Goal: Complete application form: Complete application form

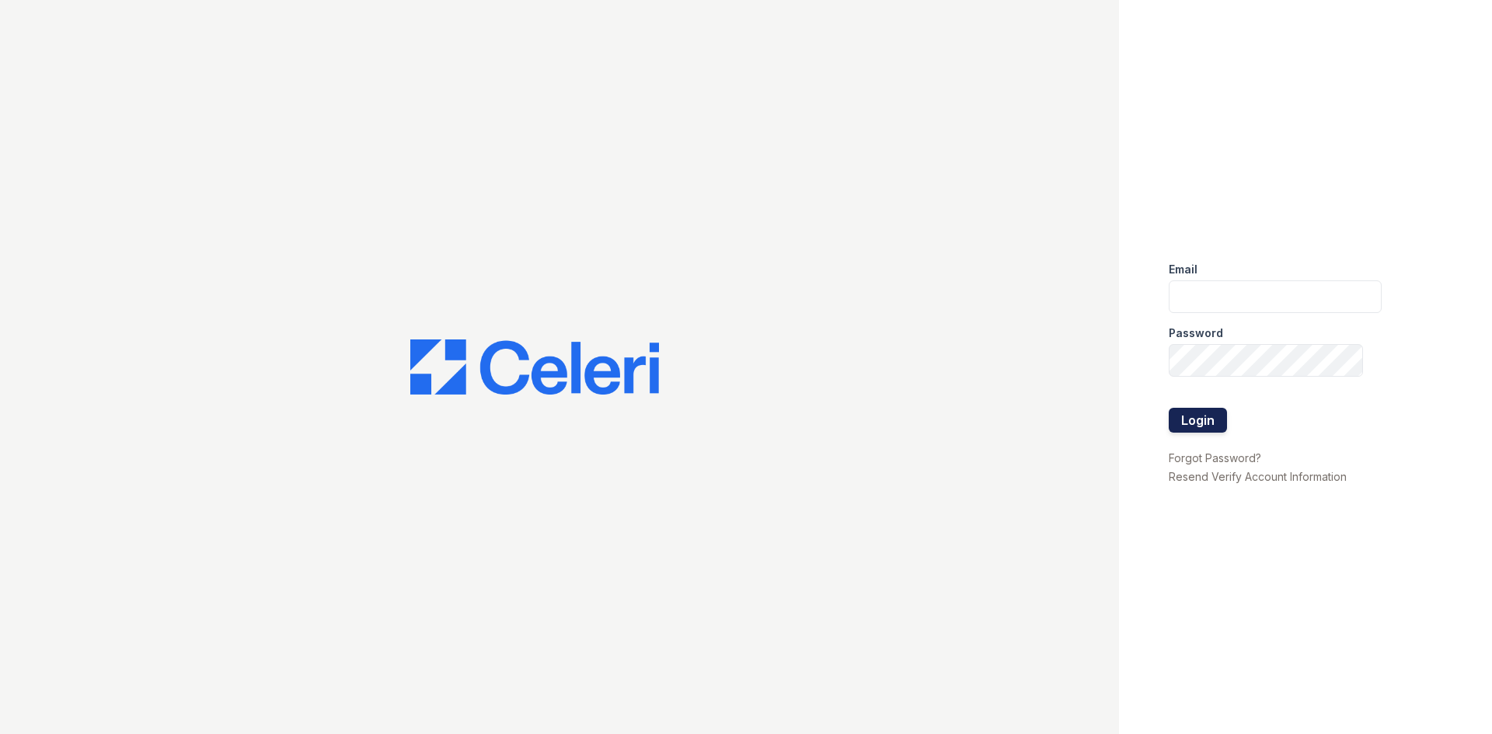
type input "[EMAIL_ADDRESS][DOMAIN_NAME]"
click at [1205, 413] on button "Login" at bounding box center [1198, 420] width 58 height 25
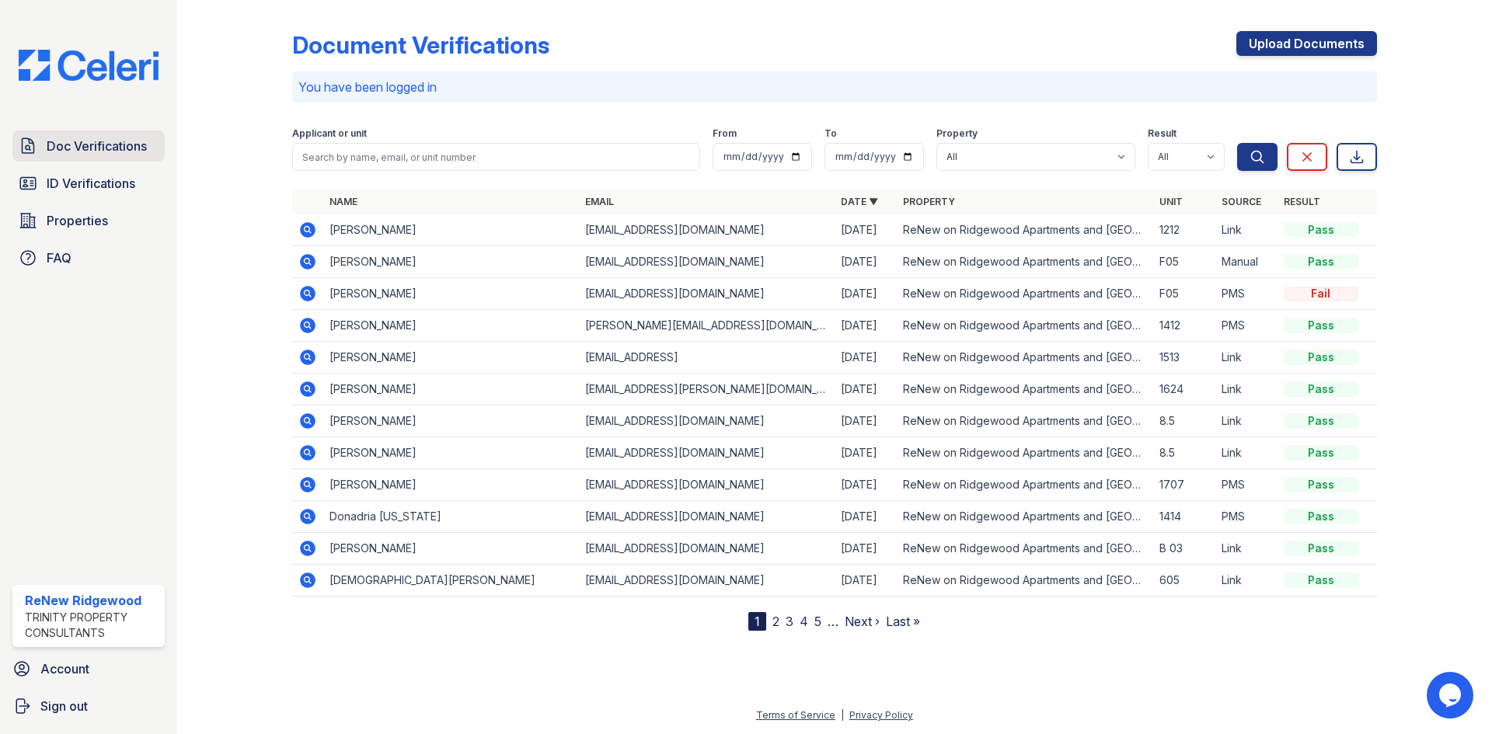
click at [124, 152] on span "Doc Verifications" at bounding box center [97, 146] width 100 height 19
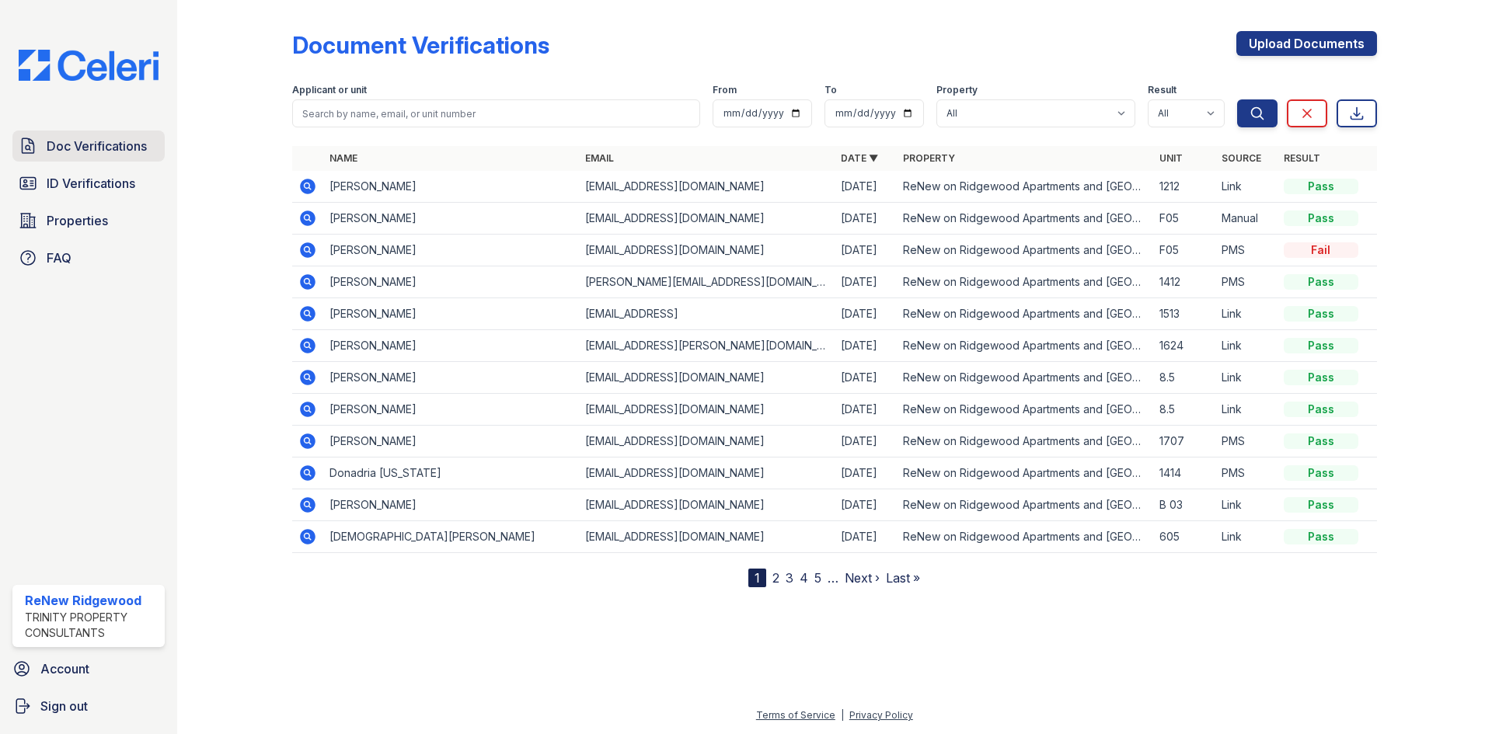
click at [96, 140] on span "Doc Verifications" at bounding box center [97, 146] width 100 height 19
click at [128, 151] on span "Doc Verifications" at bounding box center [97, 146] width 100 height 19
click at [132, 152] on span "Doc Verifications" at bounding box center [97, 146] width 100 height 19
click at [1275, 44] on link "Upload Documents" at bounding box center [1306, 43] width 141 height 25
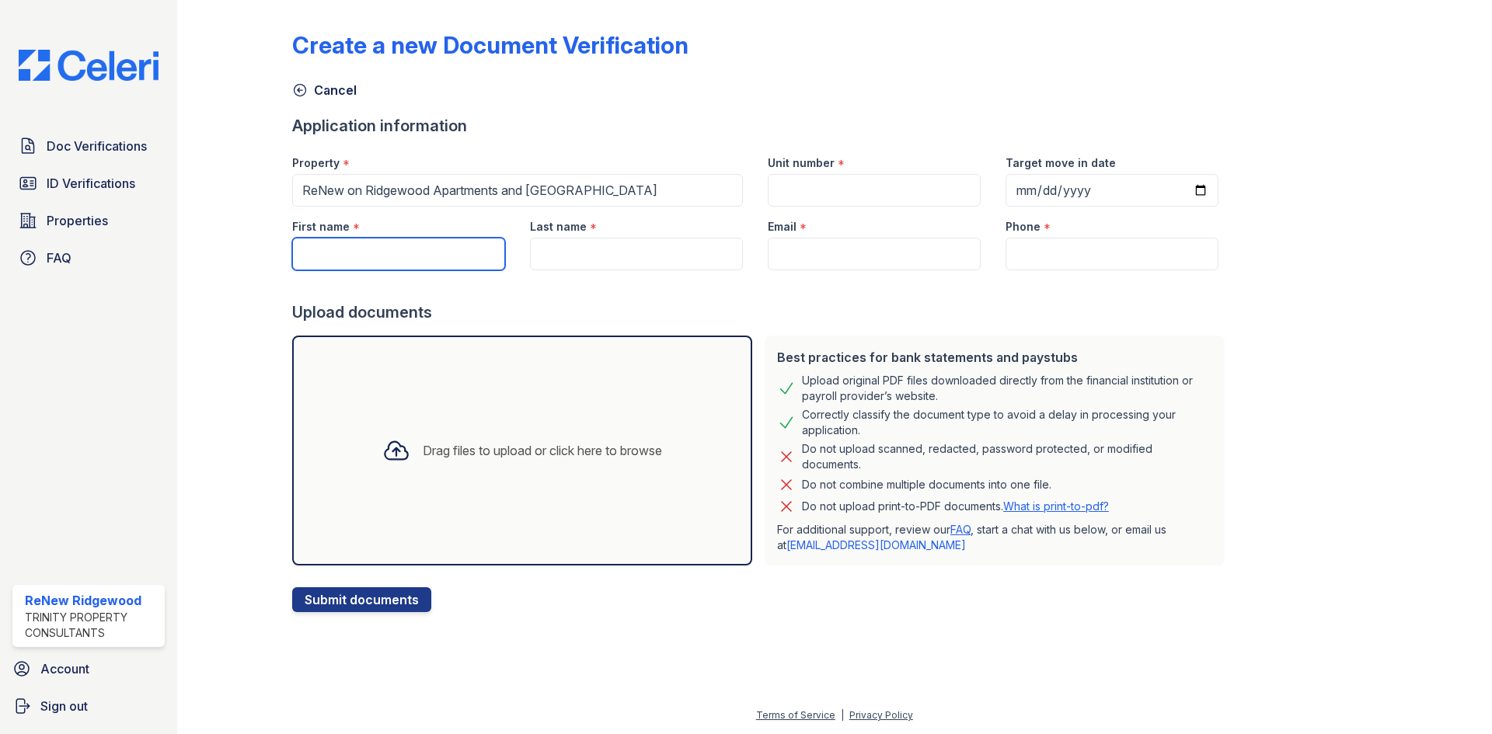
click at [404, 253] on input "First name" at bounding box center [398, 254] width 213 height 33
type input "Joseph"
click at [562, 257] on input "Last name" at bounding box center [636, 254] width 213 height 33
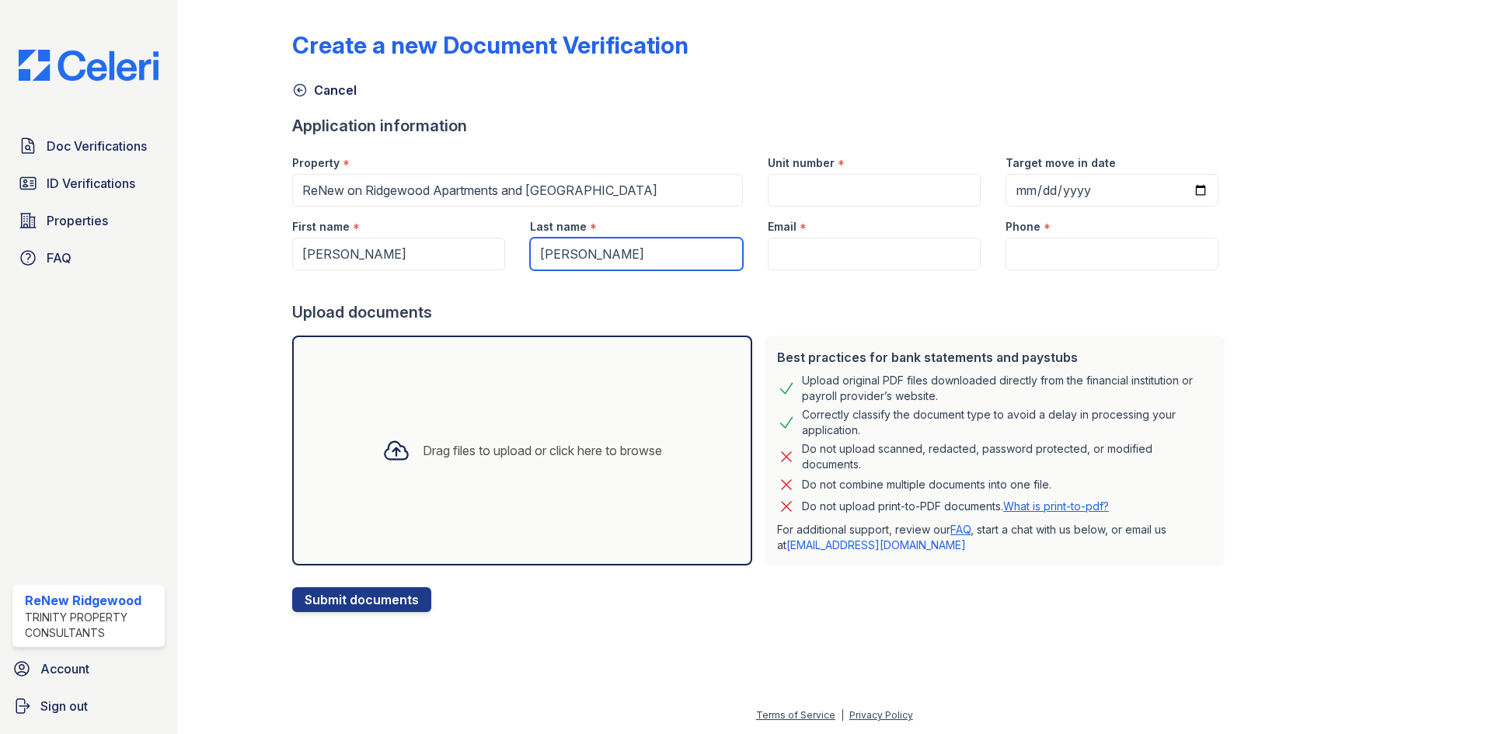
type input "Cage Jr."
click at [927, 263] on input "Email" at bounding box center [874, 254] width 213 height 33
paste input "nivram555@gmail.com"
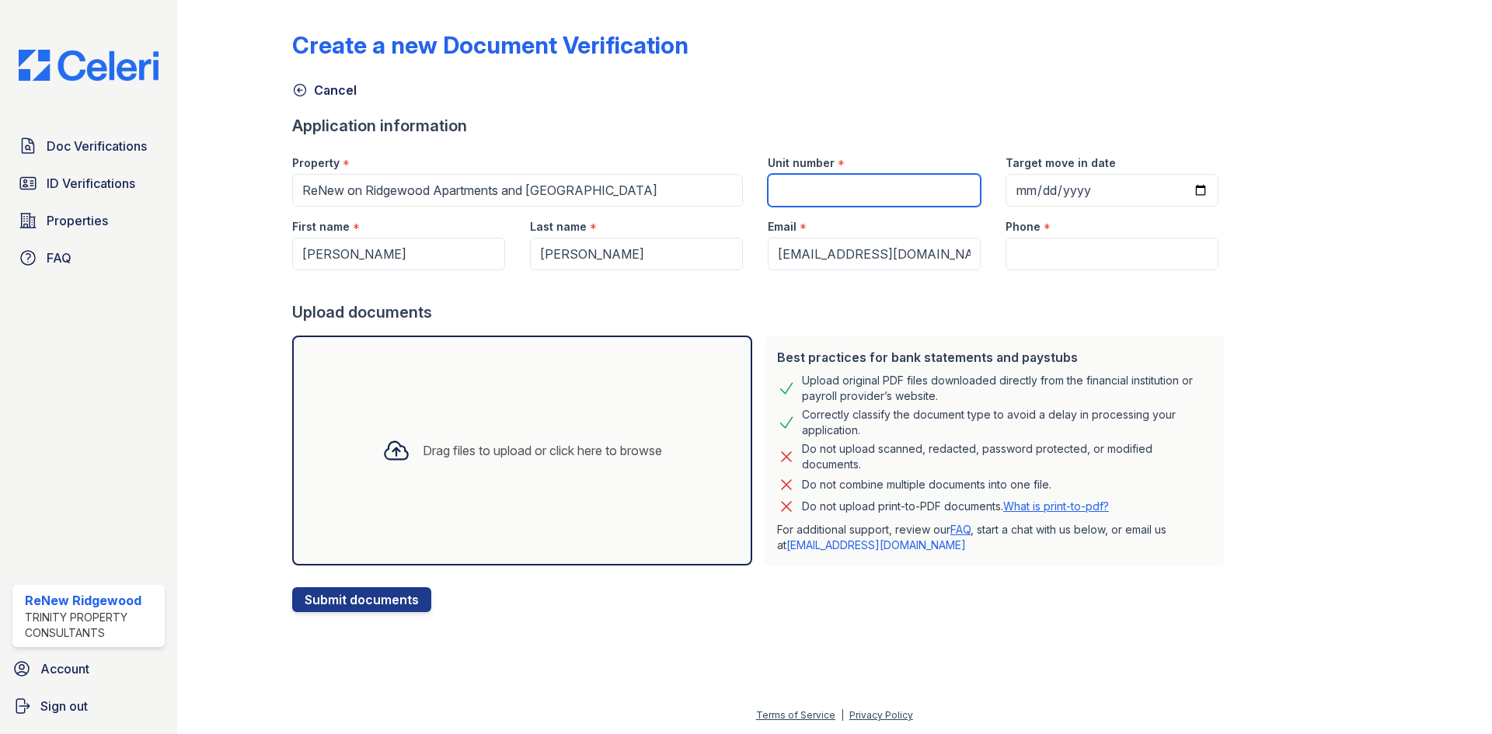
click at [870, 176] on input "Unit number" at bounding box center [874, 190] width 213 height 33
drag, startPoint x: 886, startPoint y: 189, endPoint x: 821, endPoint y: 243, distance: 85.0
click at [821, 243] on input "nivram555@gmail.com" at bounding box center [874, 254] width 213 height 33
click at [822, 248] on input "nivram555@gmail.com" at bounding box center [874, 254] width 213 height 33
click at [823, 248] on input "nivram555@gmail.com" at bounding box center [874, 254] width 213 height 33
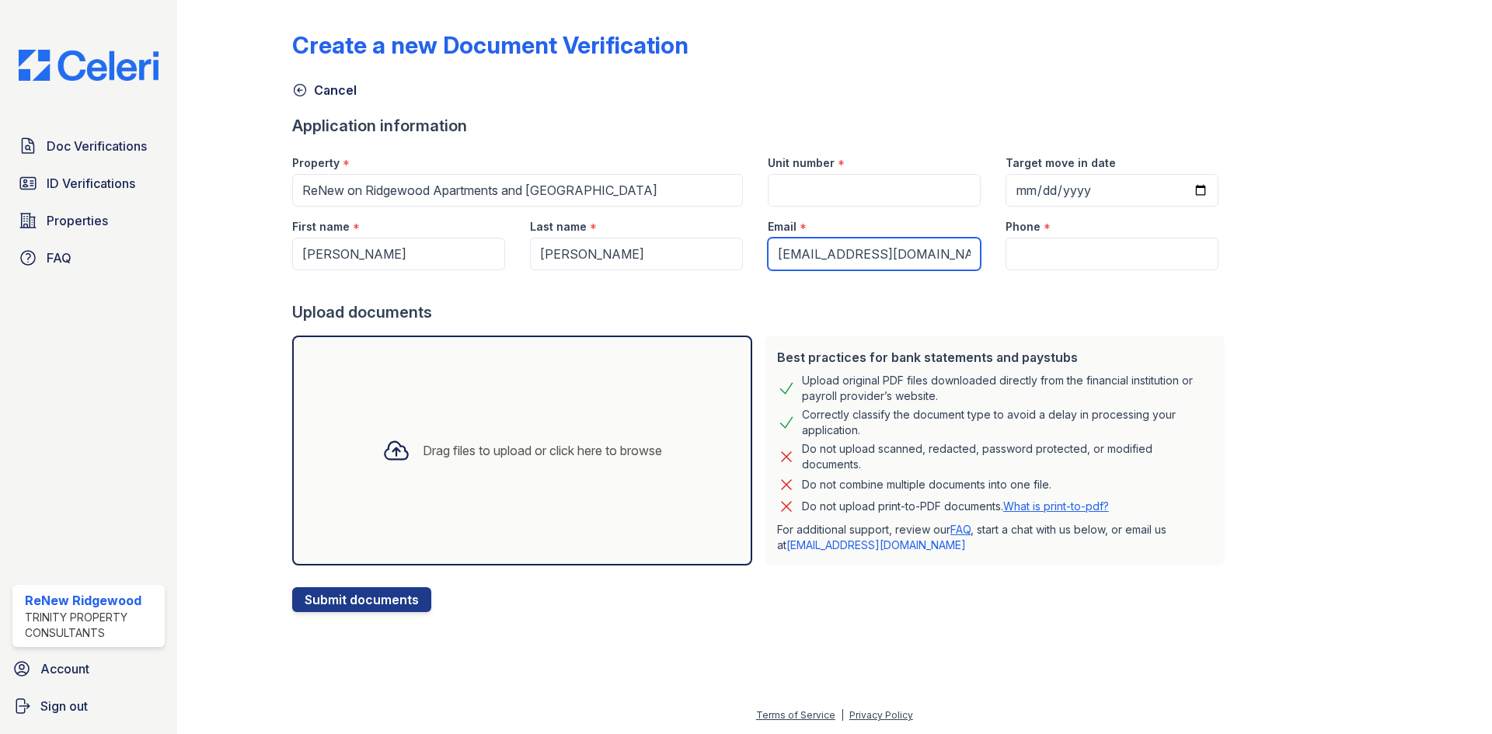
click at [823, 248] on input "nivram555@gmail.com" at bounding box center [874, 254] width 213 height 33
paste input "brocagewoodardbinder"
type input "brocagewoodardbinder@gmail.com"
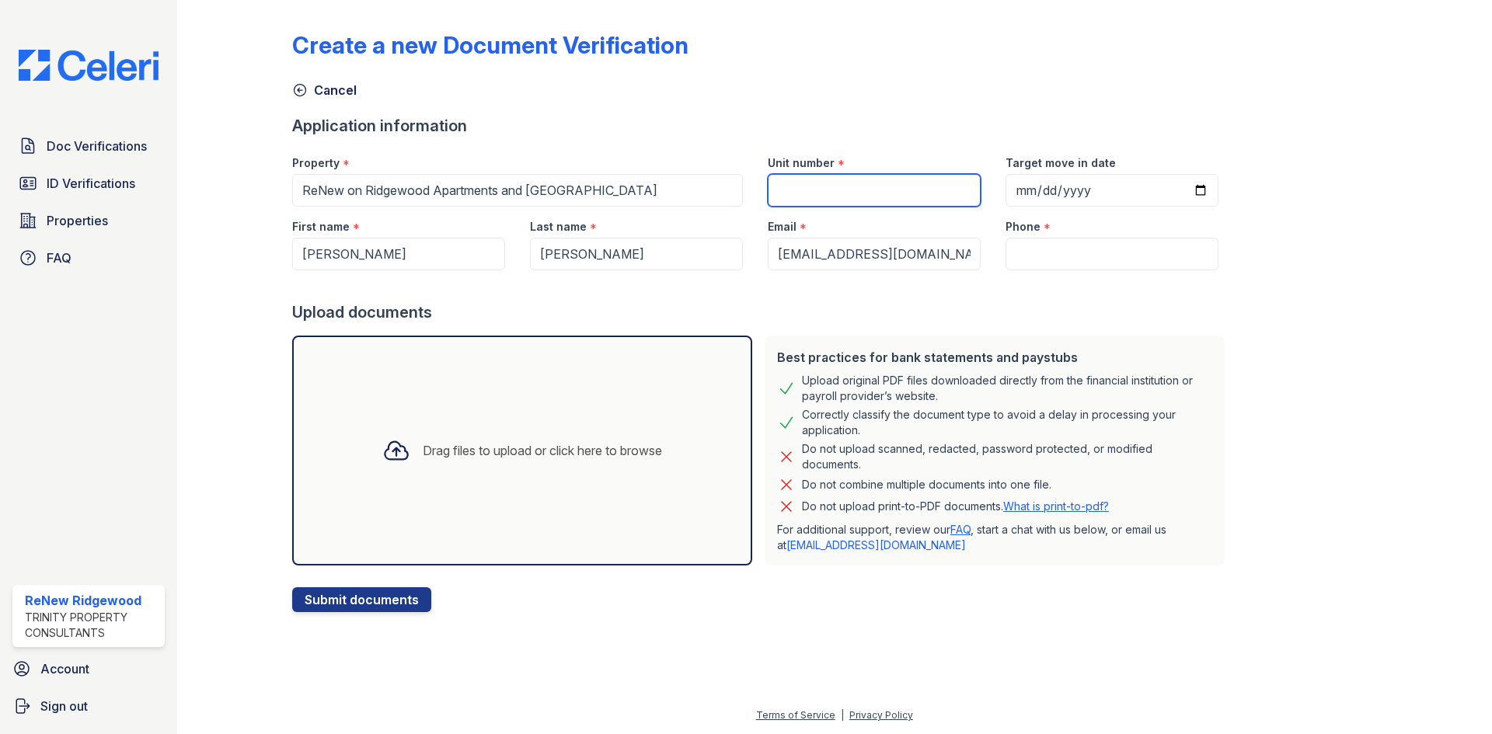
click at [926, 187] on input "Unit number" at bounding box center [874, 190] width 213 height 33
type input "1313"
click at [1017, 190] on input "Target move in date" at bounding box center [1112, 190] width 213 height 33
type input "2025-09-30"
click at [1039, 250] on input "Phone" at bounding box center [1112, 254] width 213 height 33
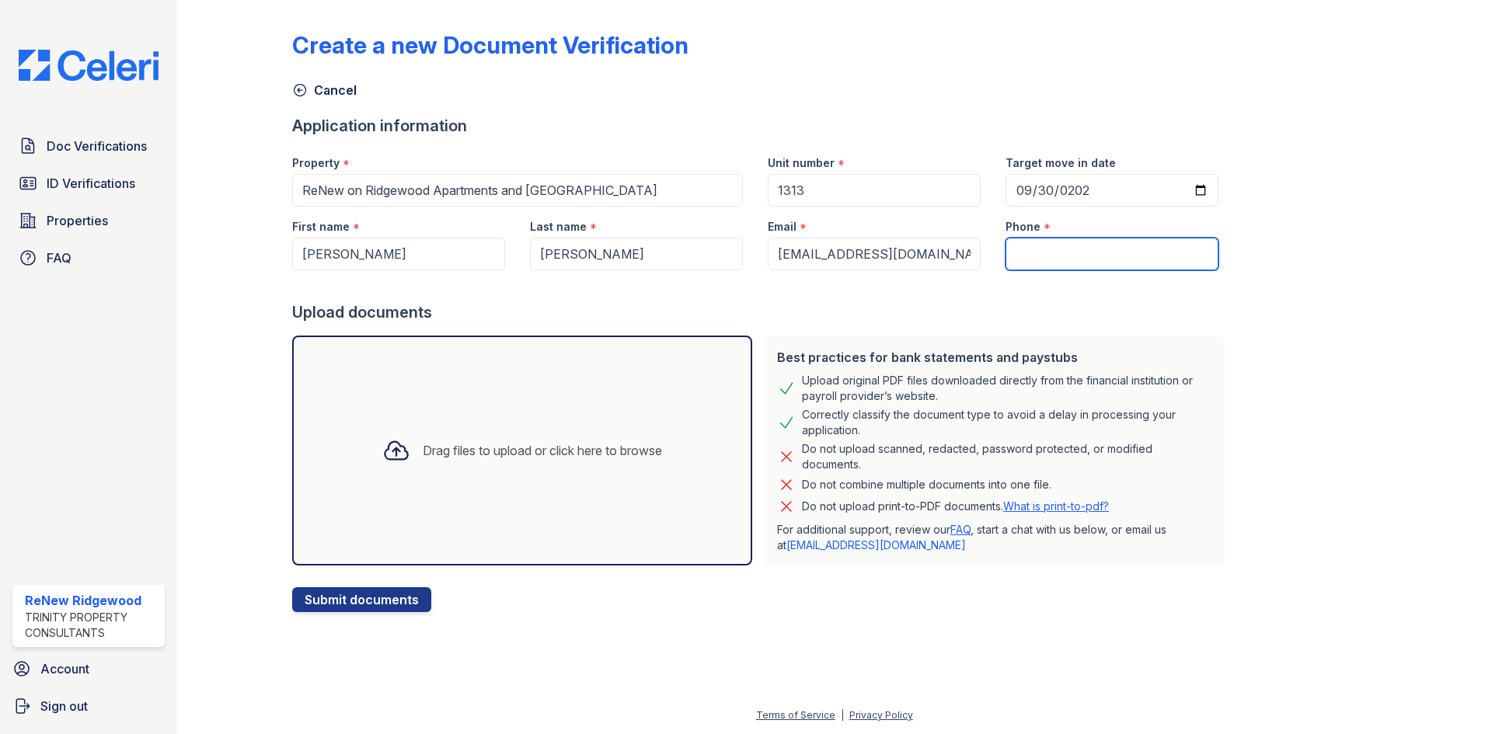
paste input "(601) 521-9549"
type input "(601) 521-9549"
click at [1253, 267] on div "Create a new Document Verification Cancel Application information Property * Re…" at bounding box center [834, 309] width 1085 height 606
click at [449, 484] on div "Drag files to upload or click here to browse" at bounding box center [522, 451] width 460 height 230
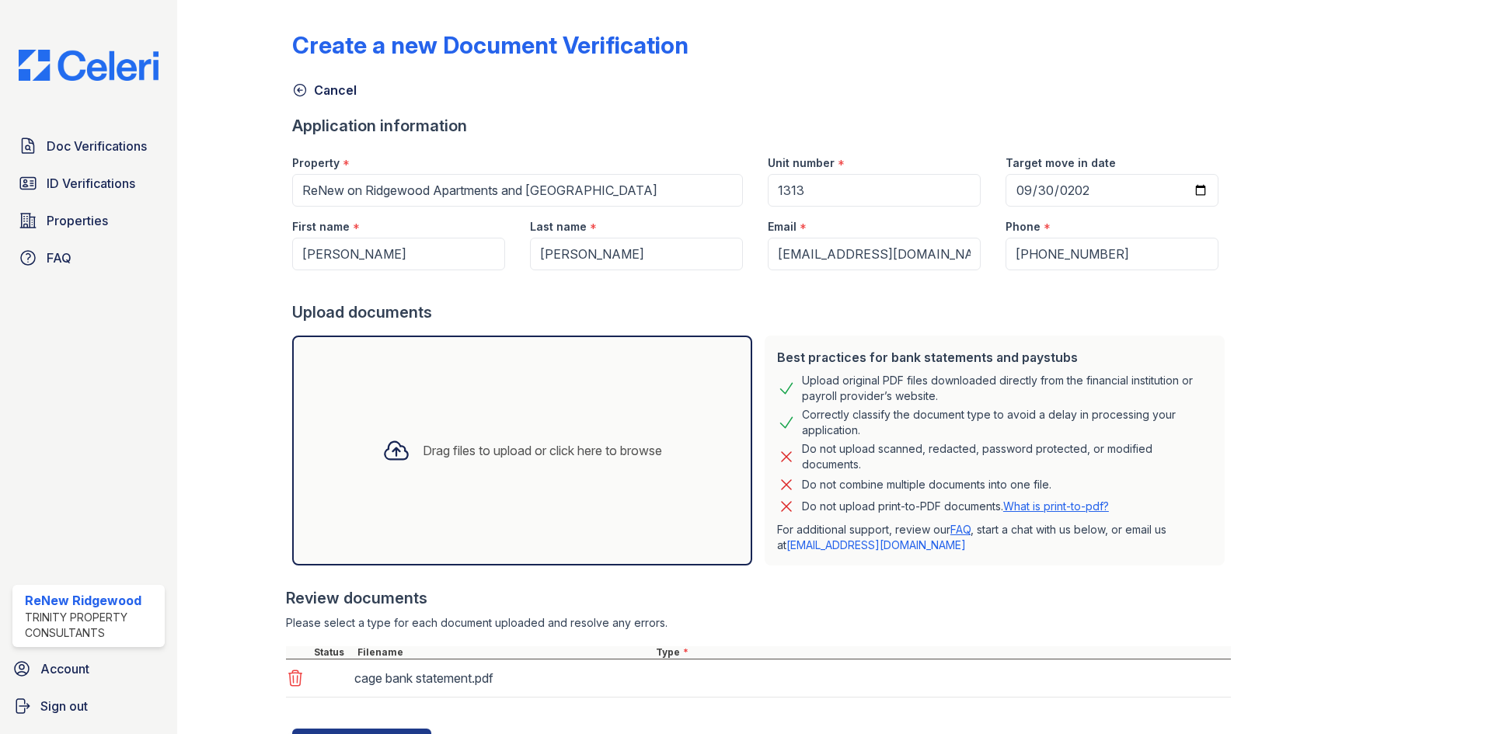
scroll to position [72, 0]
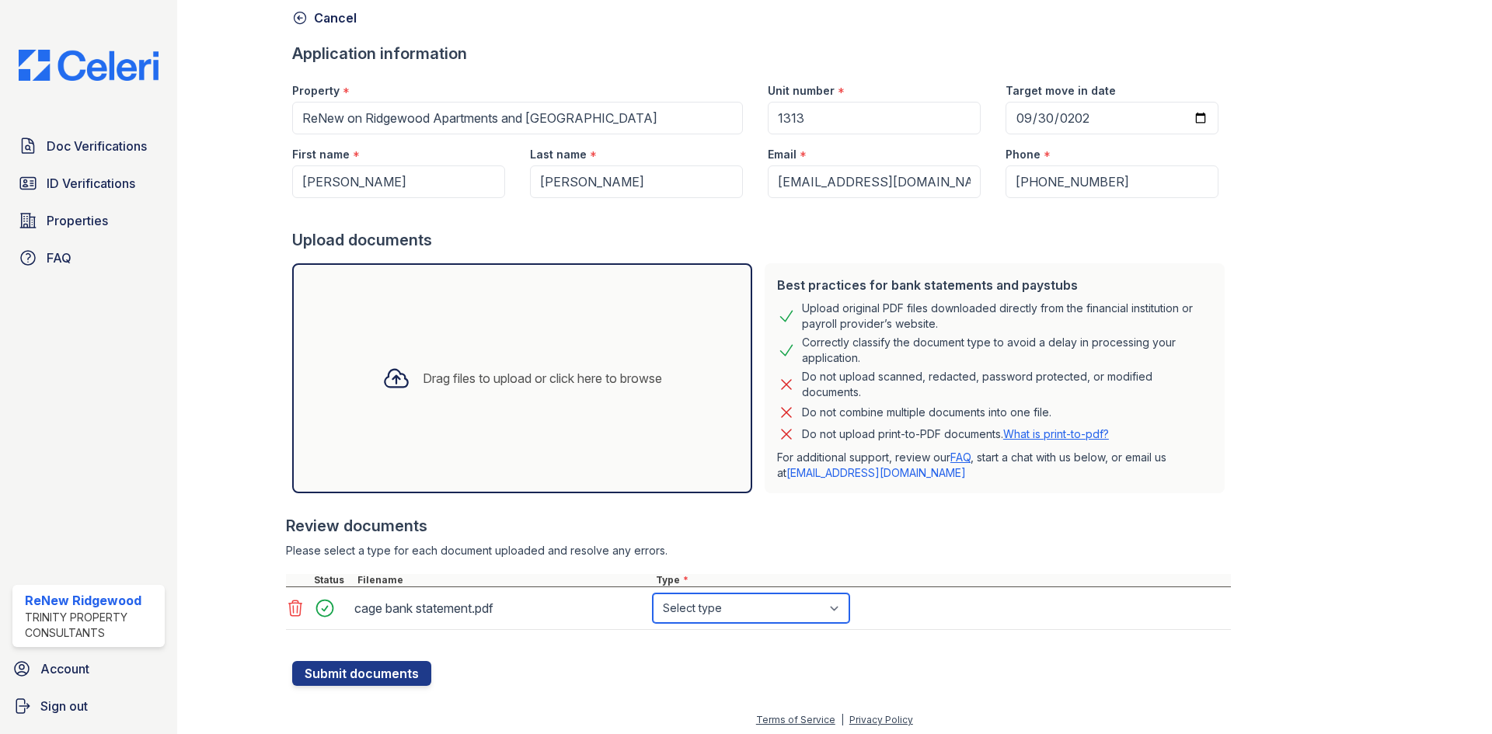
click at [736, 608] on select "Select type Paystub Bank Statement Offer Letter Tax Documents Benefit Award Let…" at bounding box center [751, 609] width 197 height 30
select select "bank_statement"
click at [653, 594] on select "Select type Paystub Bank Statement Offer Letter Tax Documents Benefit Award Let…" at bounding box center [751, 609] width 197 height 30
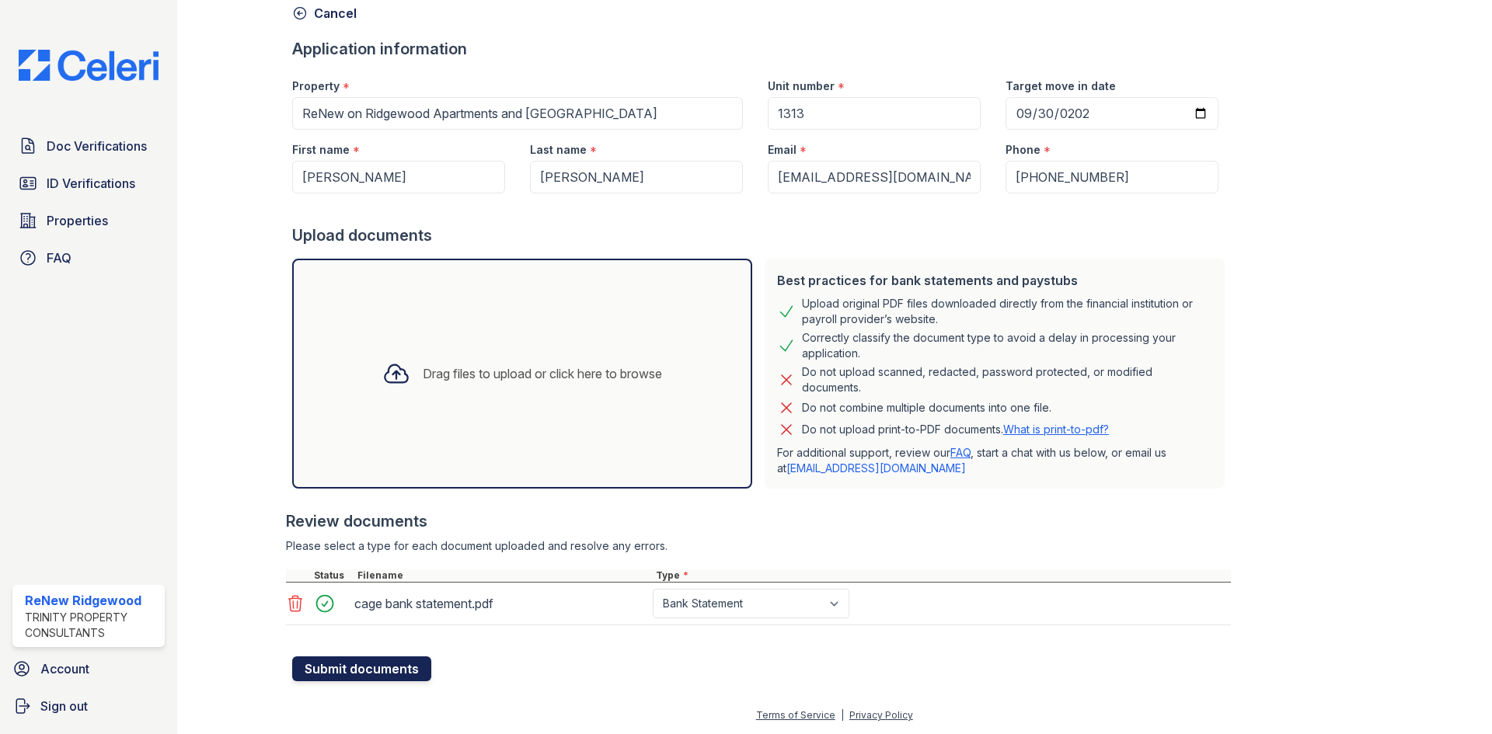
click at [376, 671] on button "Submit documents" at bounding box center [361, 669] width 139 height 25
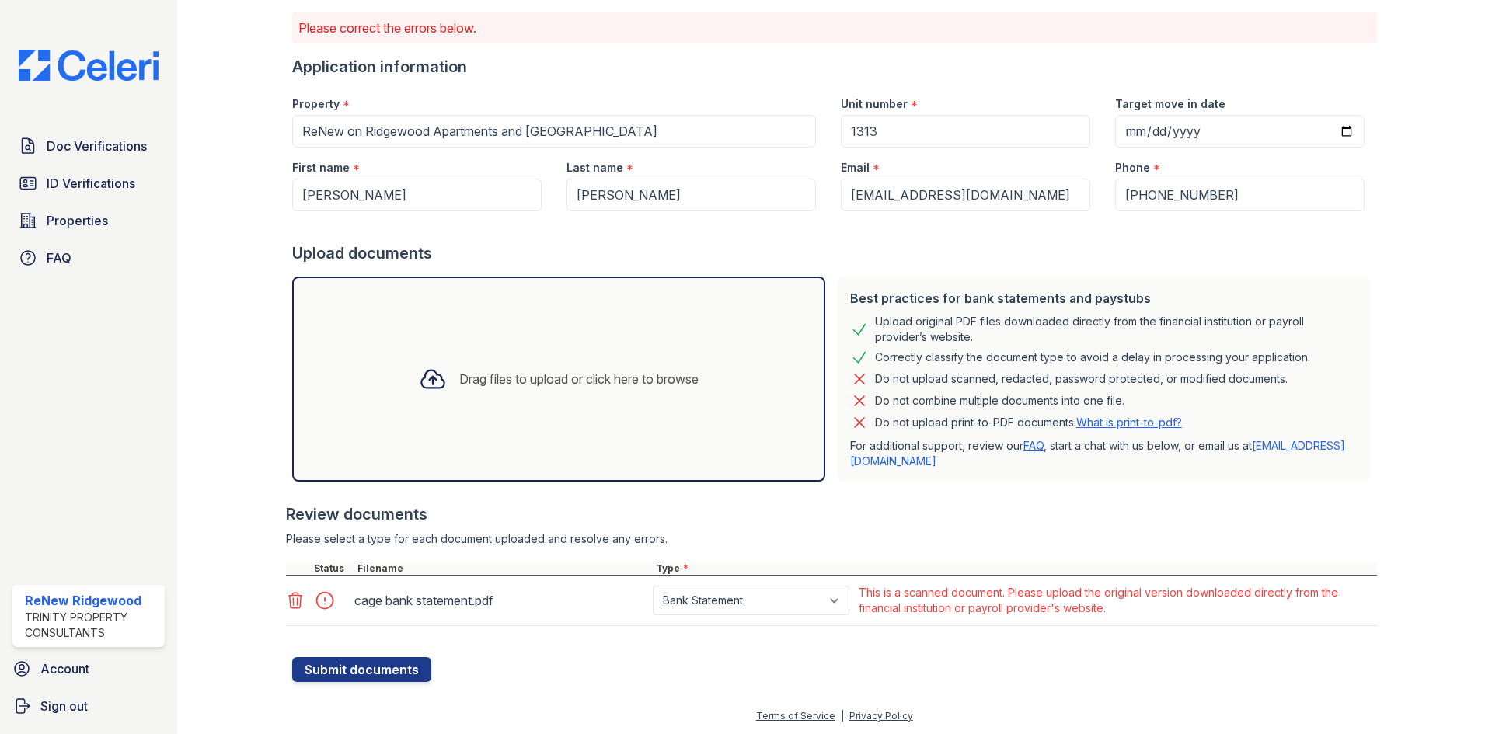
scroll to position [103, 0]
click at [452, 602] on div "cage bank statement.pdf" at bounding box center [500, 600] width 292 height 25
drag, startPoint x: 452, startPoint y: 602, endPoint x: 319, endPoint y: 528, distance: 152.4
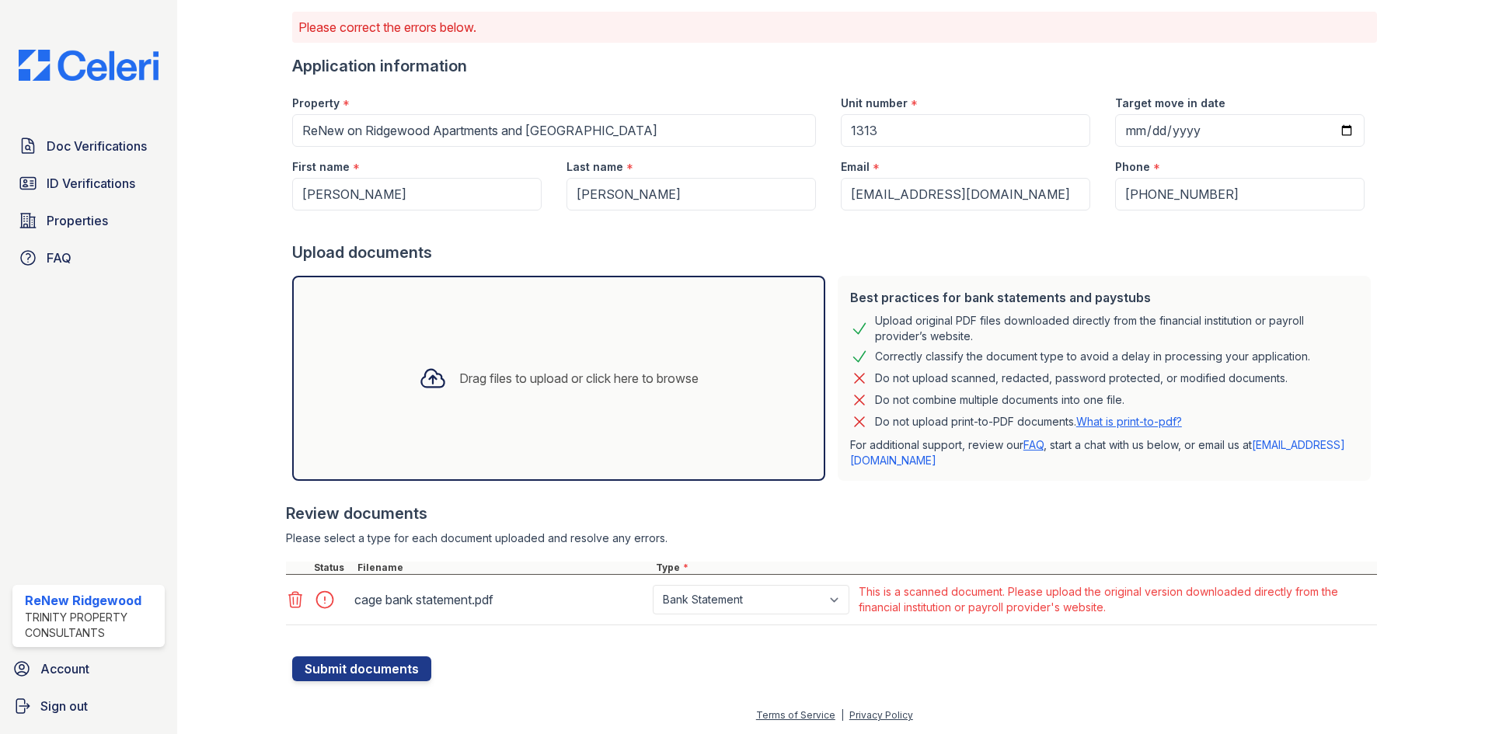
click at [319, 528] on div "Review documents Please select a type for each document uploaded and resolve an…" at bounding box center [831, 564] width 1091 height 154
click at [274, 545] on div at bounding box center [247, 292] width 90 height 779
